Goal: Information Seeking & Learning: Learn about a topic

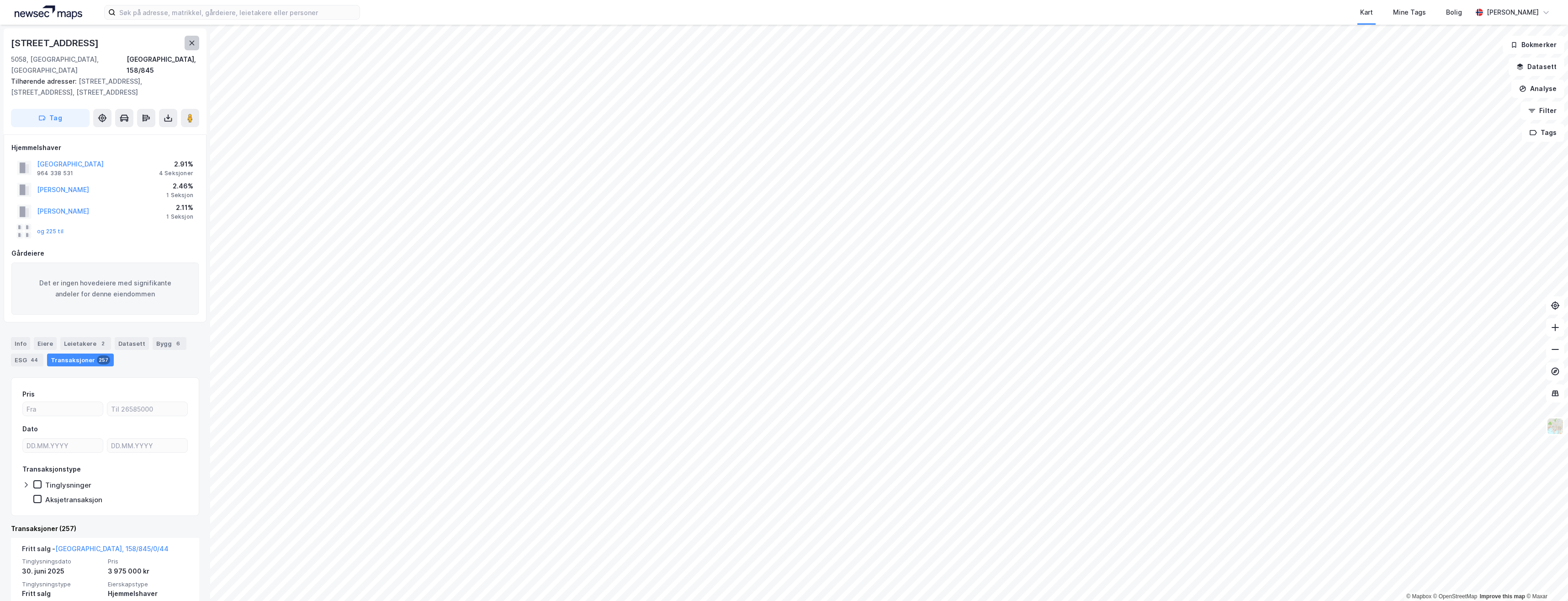
click at [191, 45] on icon at bounding box center [191, 42] width 7 height 7
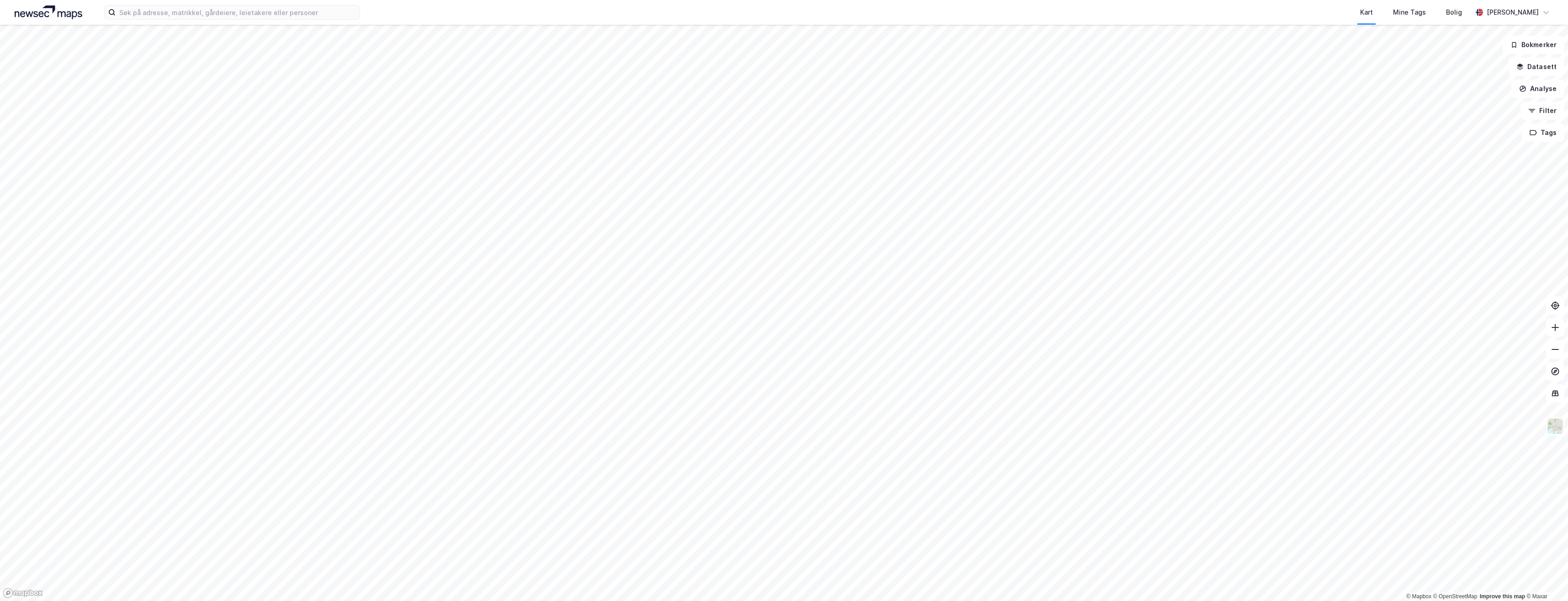
click at [901, 6] on div "Kart Mine Tags Bolig [PERSON_NAME] © Mapbox © OpenStreetMap Improve this map © …" at bounding box center [784, 300] width 1568 height 601
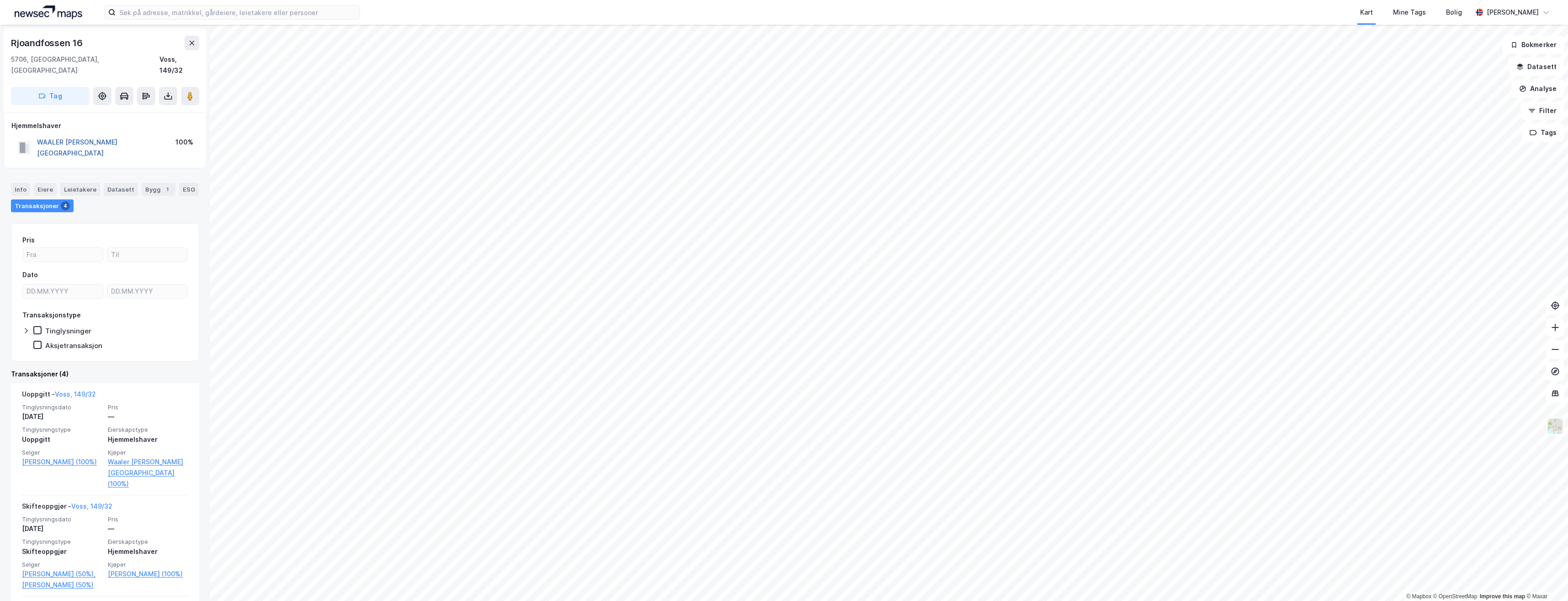
click at [0, 0] on button "WAALER [PERSON_NAME][GEOGRAPHIC_DATA]" at bounding box center [0, 0] width 0 height 0
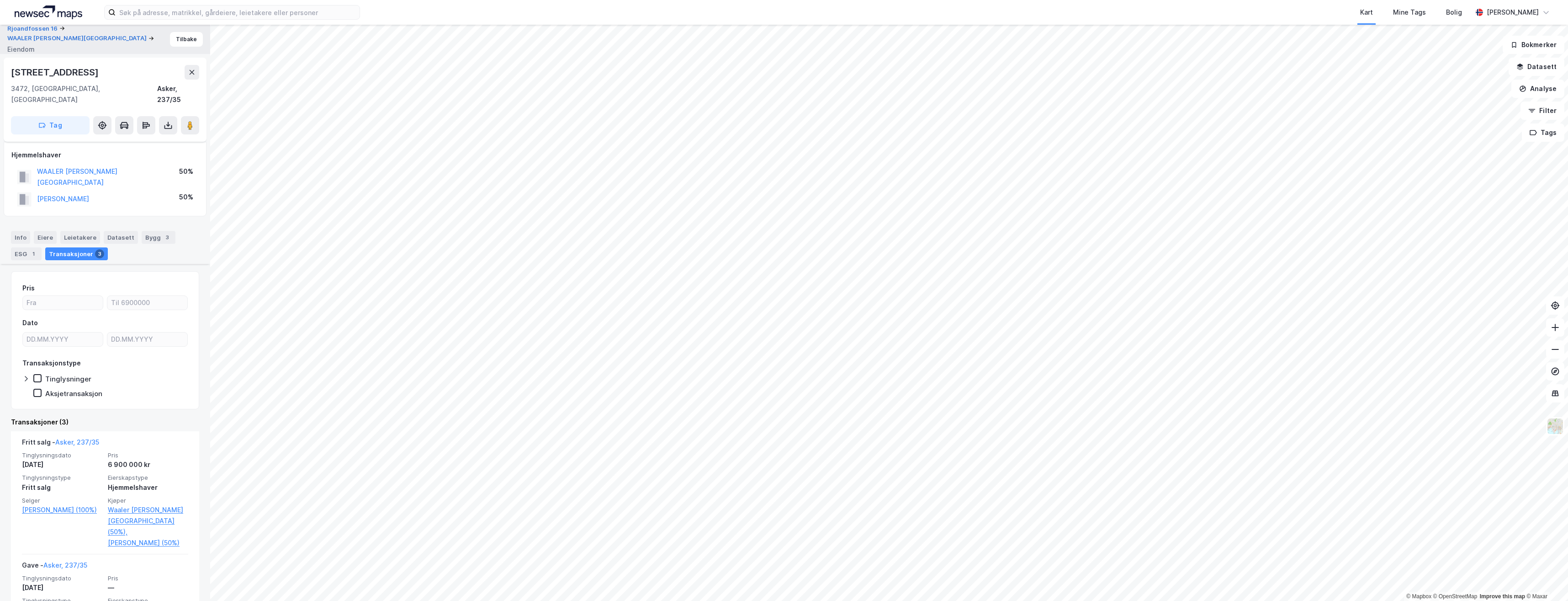
scroll to position [137, 0]
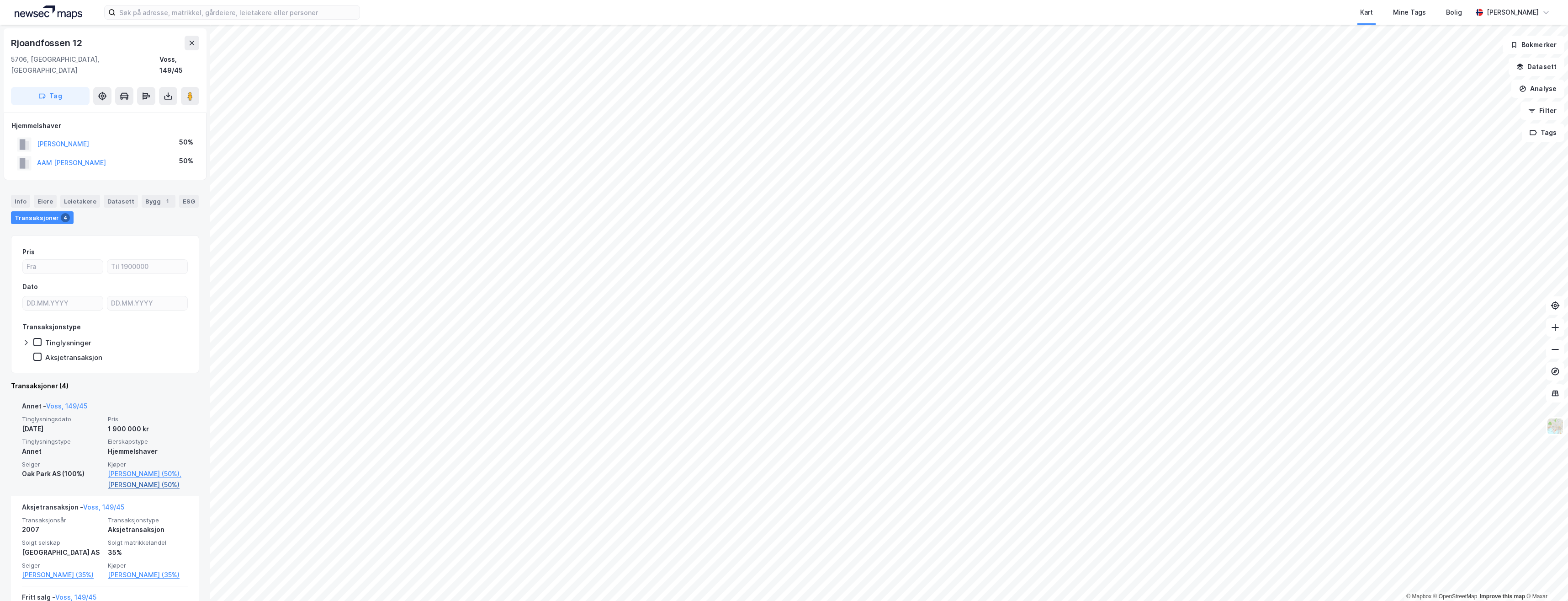
click at [145, 479] on link "[PERSON_NAME] (50%)" at bounding box center [147, 484] width 80 height 11
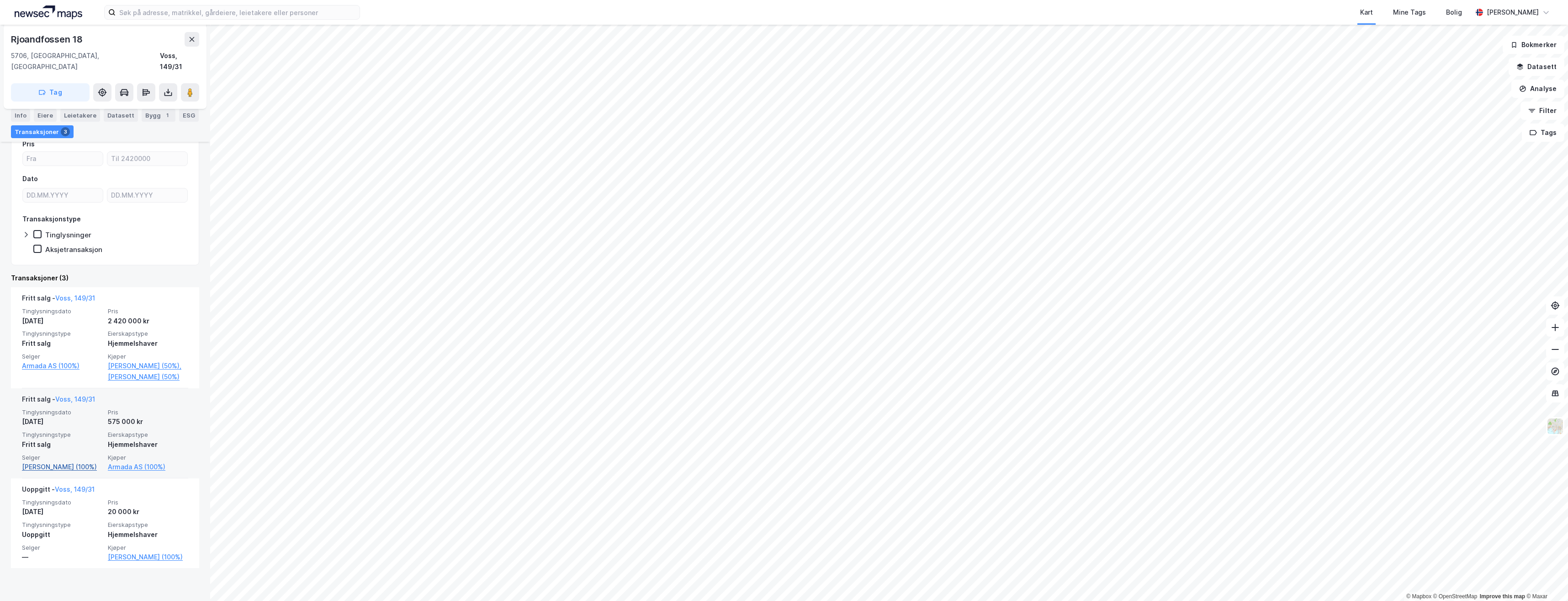
click at [29, 467] on link "[PERSON_NAME] (100%)" at bounding box center [61, 466] width 80 height 11
